Goal: Transaction & Acquisition: Purchase product/service

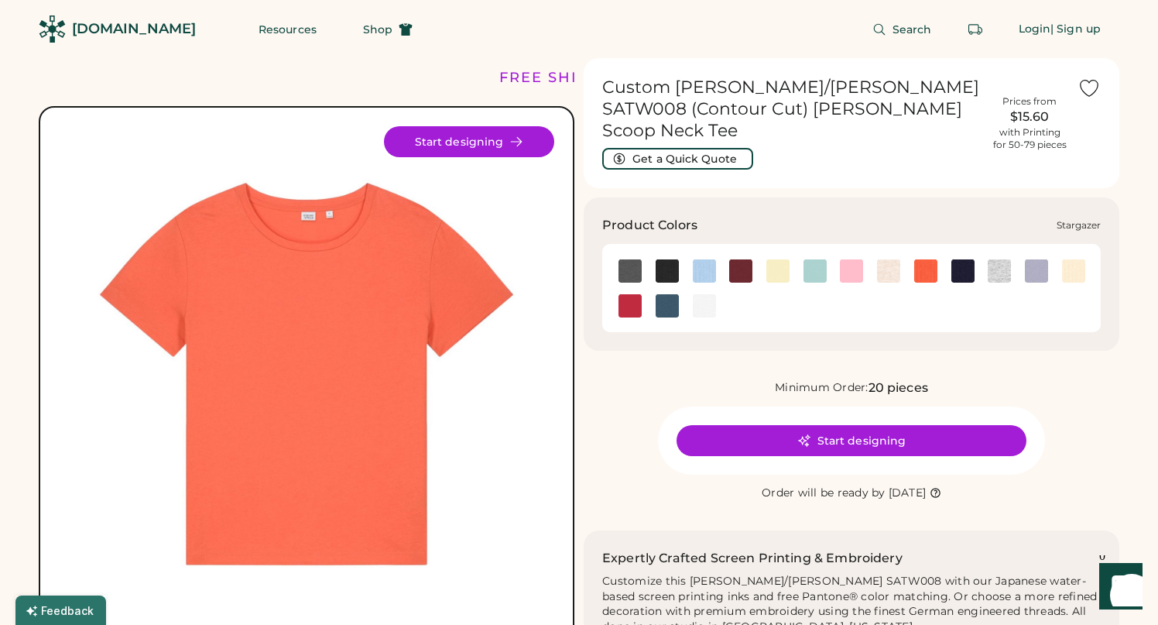
click at [668, 294] on img at bounding box center [667, 305] width 23 height 23
